Goal: Transaction & Acquisition: Book appointment/travel/reservation

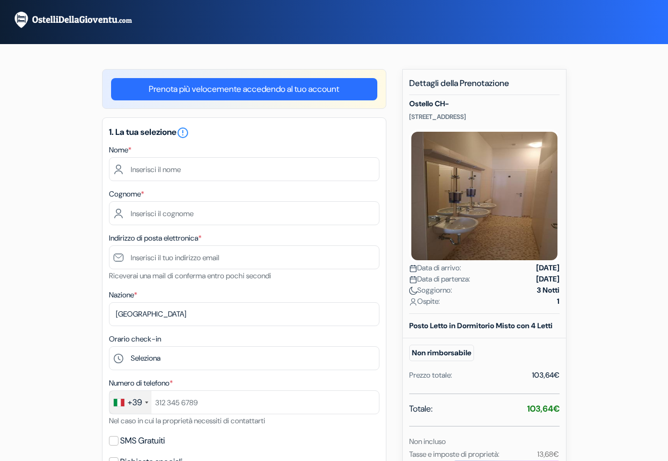
drag, startPoint x: 474, startPoint y: 117, endPoint x: 408, endPoint y: 121, distance: 66.0
click at [408, 121] on div "Nuova prenotazione Dettagli della Prenotazione Ostello CH- Börsegasse 1, Vienna…" at bounding box center [484, 353] width 164 height 569
copy p "Börsegasse 1, Vienna,"
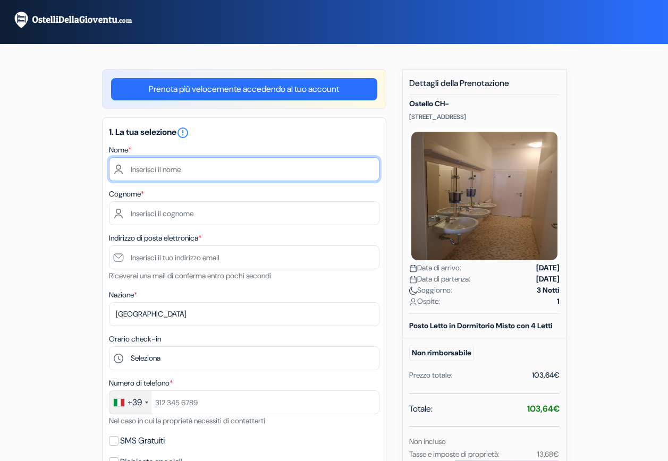
click at [235, 165] on input "text" at bounding box center [244, 169] width 270 height 24
type input "Marco"
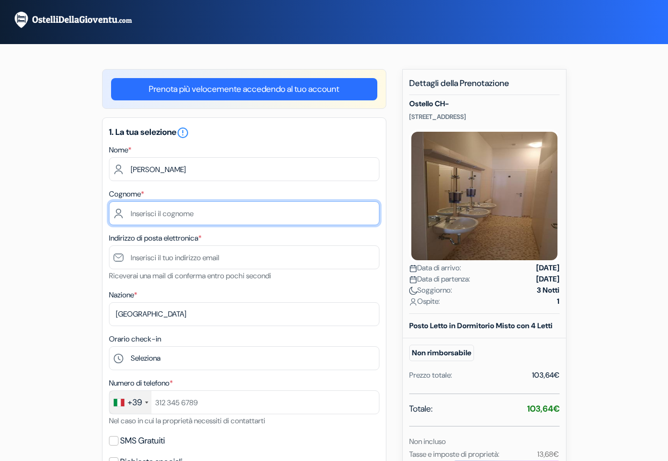
type input "Colombo"
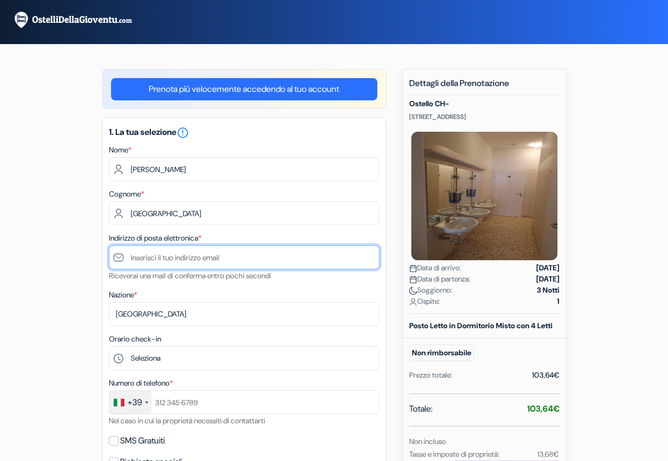
type input "[EMAIL_ADDRESS][DOMAIN_NAME]"
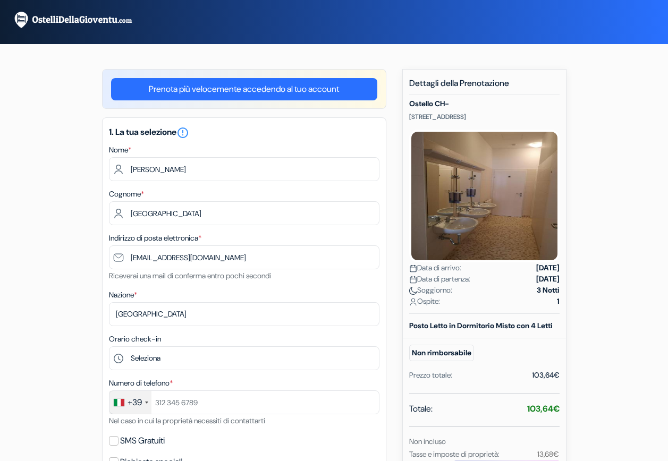
type input "3385820416"
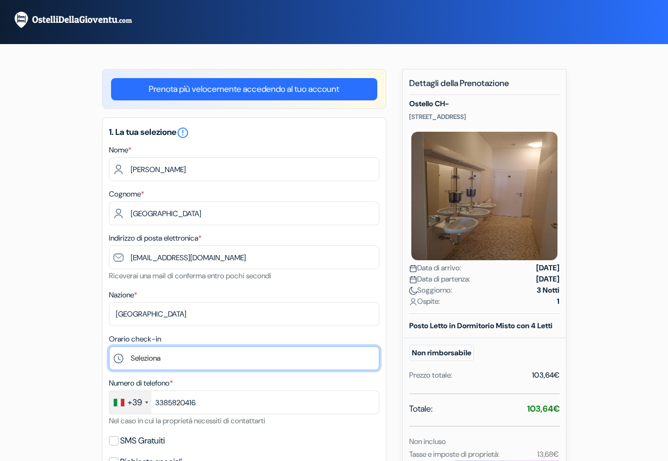
click at [146, 360] on select "Seleziona 15:00 16:00 17:00 18:00 19:00 20:00 21:00" at bounding box center [244, 358] width 270 height 24
select select "16"
click at [109, 346] on select "Seleziona 15:00 16:00 17:00 18:00 19:00 20:00 21:00" at bounding box center [244, 358] width 270 height 24
click at [164, 360] on select "Seleziona 15:00 16:00 17:00 18:00 19:00 20:00 21:00" at bounding box center [244, 358] width 270 height 24
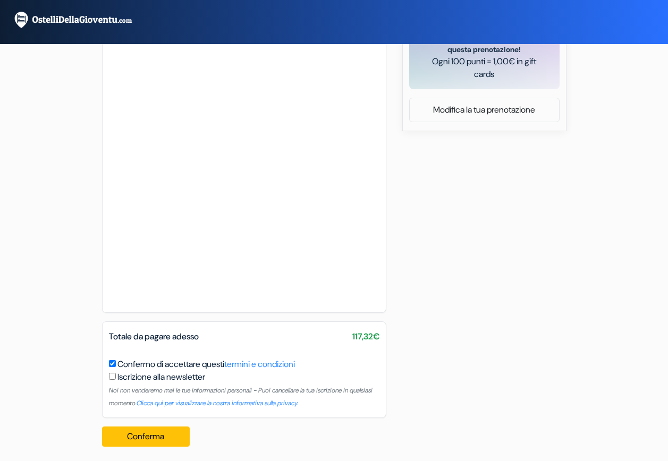
scroll to position [512, 0]
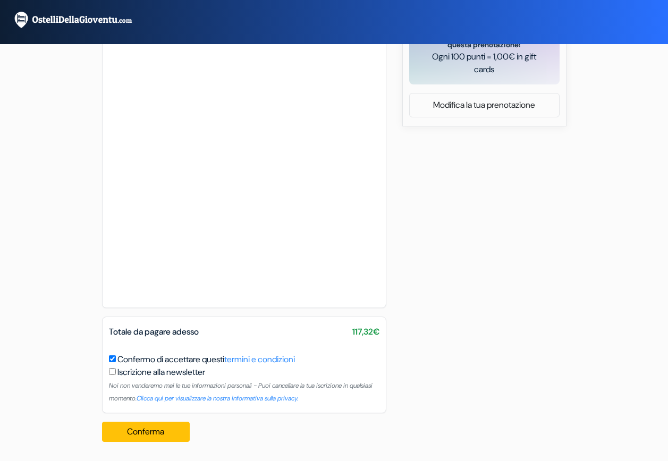
click at [434, 281] on div "add_box Ostello CH- Börsegasse 1, Vienna, Austria Dettagli della Struttura X no…" at bounding box center [334, 3] width 606 height 893
click at [158, 430] on button "Conferma Loading..." at bounding box center [146, 432] width 88 height 20
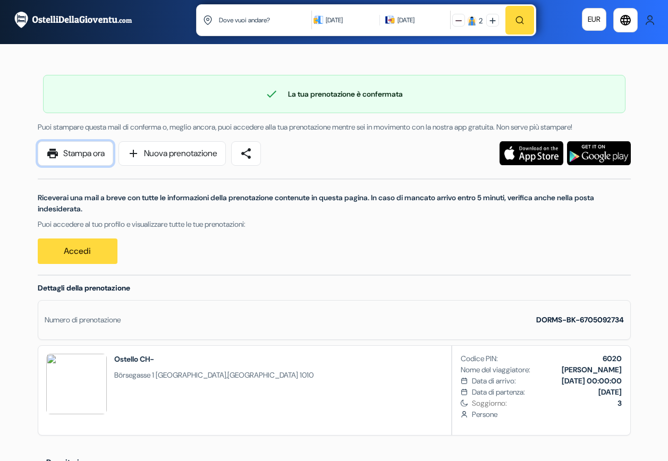
click at [80, 156] on link "print Stampa ora" at bounding box center [75, 153] width 75 height 24
